Goal: Find specific page/section: Find specific page/section

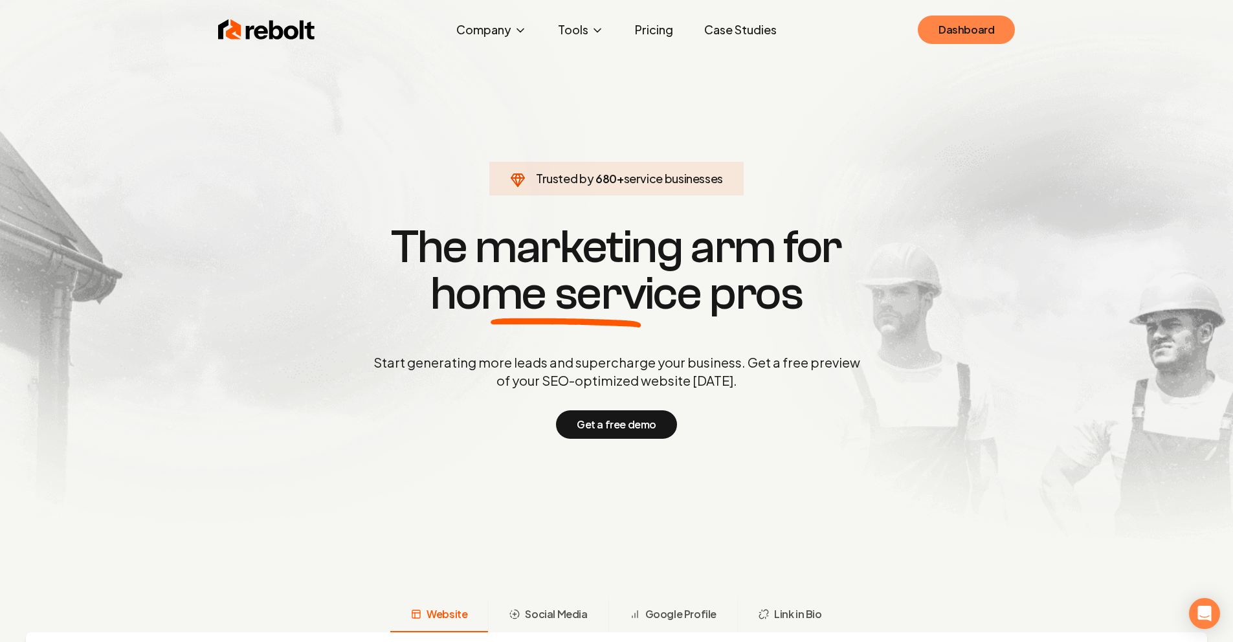
click at [989, 28] on link "Dashboard" at bounding box center [966, 30] width 97 height 28
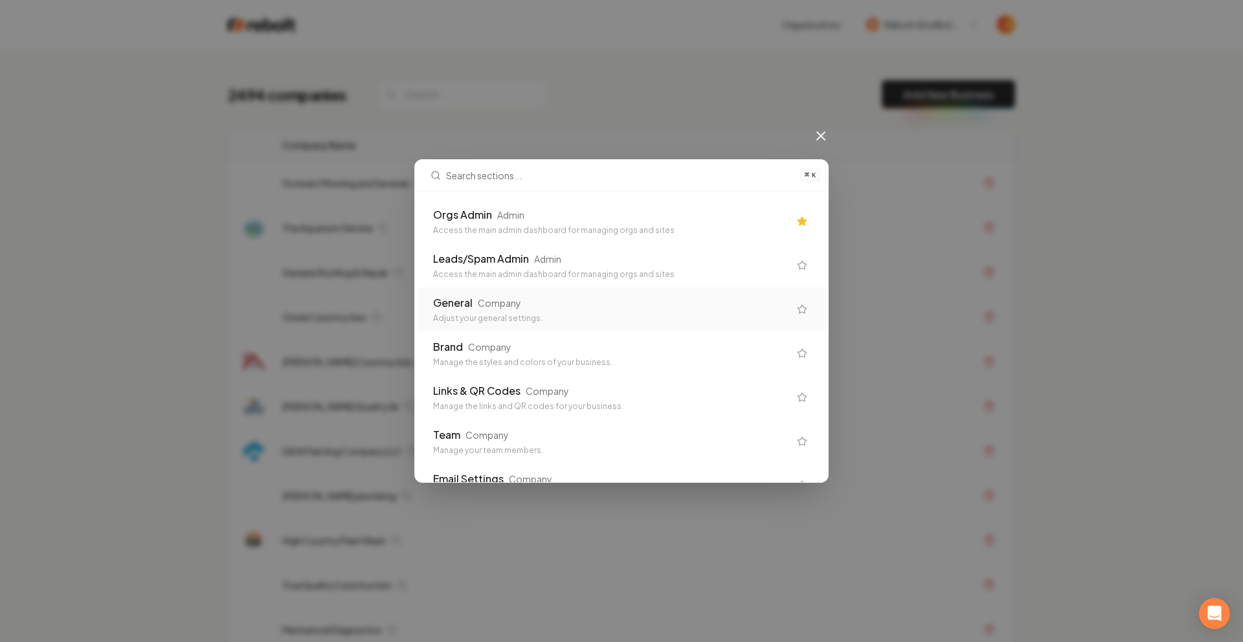
click at [502, 214] on div "Admin" at bounding box center [510, 214] width 27 height 13
click at [503, 216] on td "The Aquarium Service" at bounding box center [544, 228] width 544 height 45
click at [618, 85] on div "2494 companies Add New Business" at bounding box center [621, 94] width 787 height 28
click at [561, 204] on td "Outwest Mowing and Services" at bounding box center [544, 183] width 544 height 45
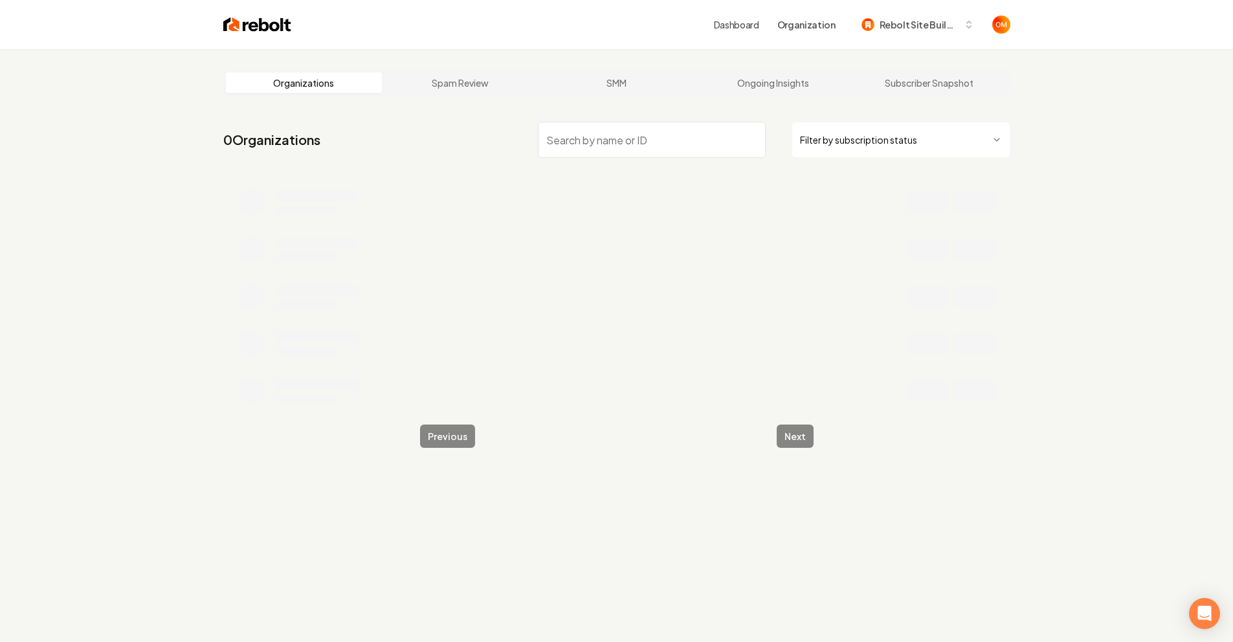
click at [620, 129] on input "search" at bounding box center [652, 140] width 228 height 36
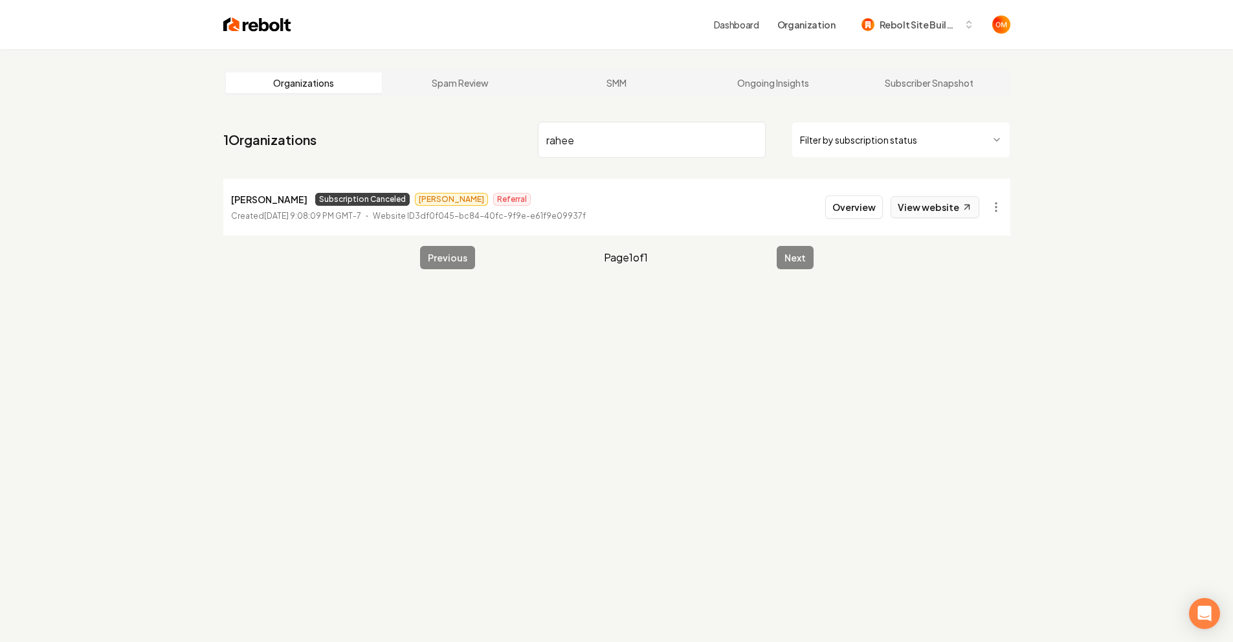
type input "rahee"
click at [958, 206] on link "View website" at bounding box center [935, 207] width 89 height 22
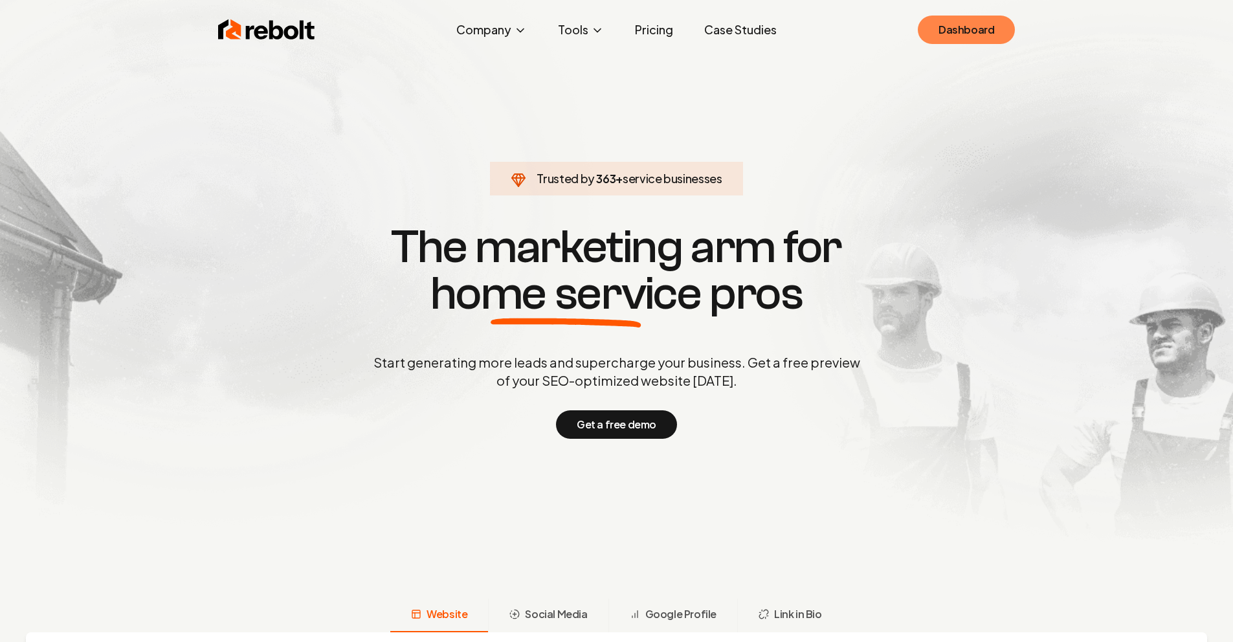
click at [942, 31] on link "Dashboard" at bounding box center [966, 30] width 97 height 28
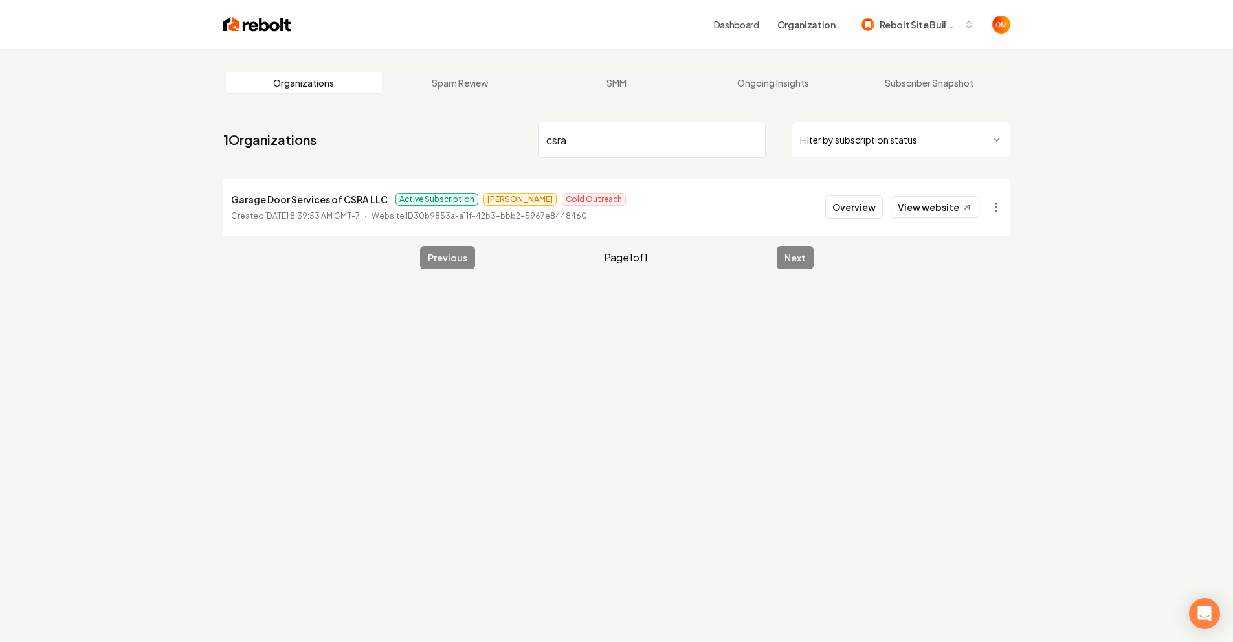
type input "csra"
click at [927, 219] on li "Garage Door Services of CSRA LLC Active Subscription Omar Cold Outreach Created…" at bounding box center [616, 207] width 787 height 57
click at [930, 210] on link "View website" at bounding box center [935, 207] width 89 height 22
